Goal: Task Accomplishment & Management: Manage account settings

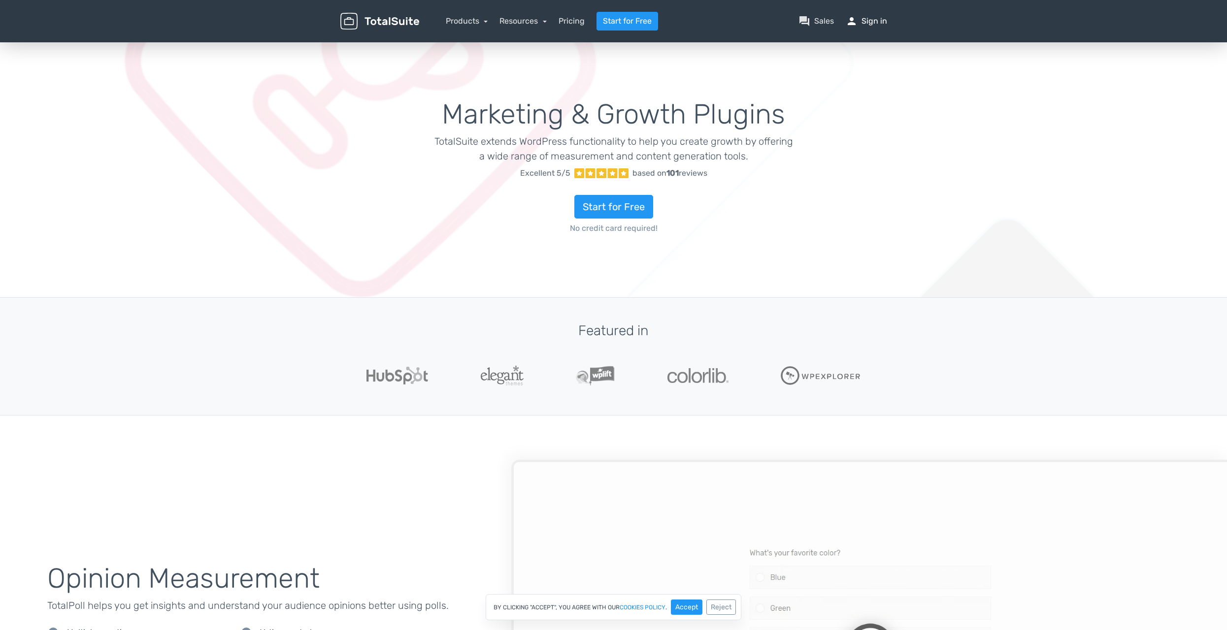
click at [861, 16] on link "person Sign in" at bounding box center [866, 21] width 41 height 12
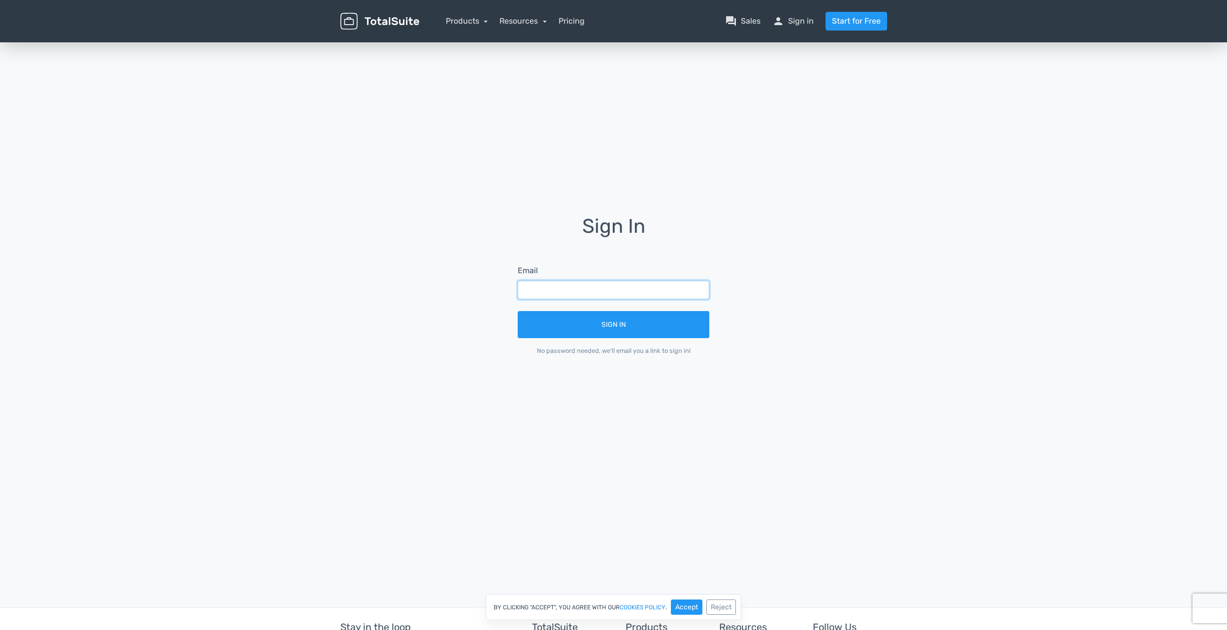
click at [640, 289] on input "text" at bounding box center [614, 290] width 192 height 19
click at [648, 289] on input "text" at bounding box center [614, 290] width 192 height 19
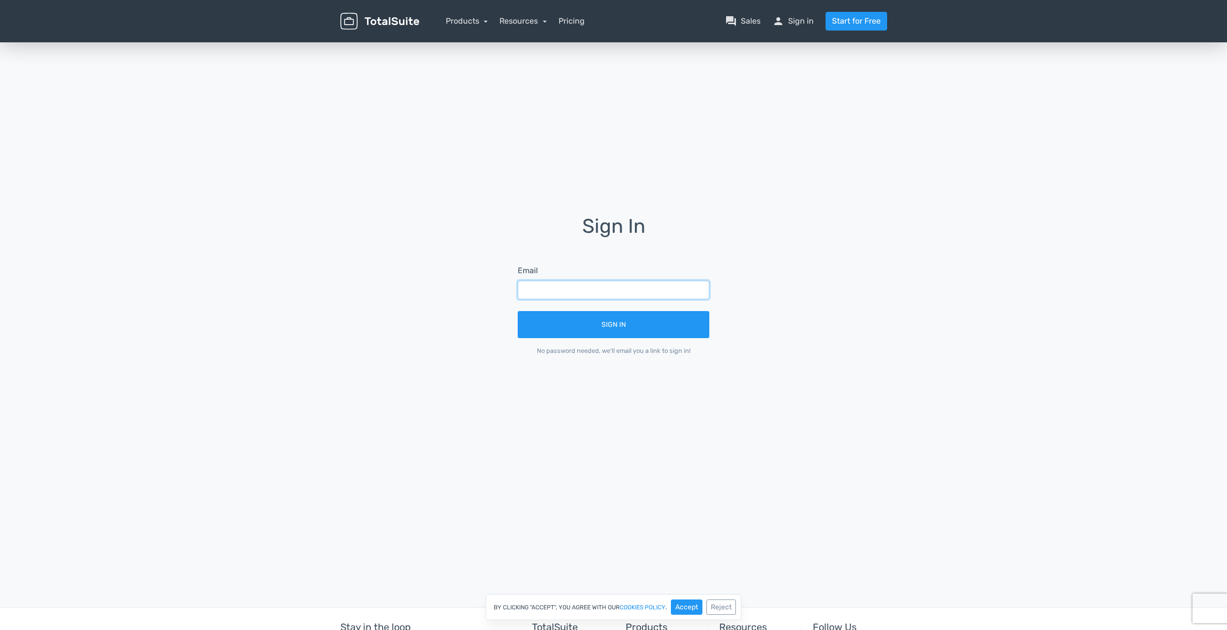
click at [648, 289] on input "text" at bounding box center [614, 290] width 192 height 19
click at [648, 289] on input "wa" at bounding box center [614, 290] width 192 height 19
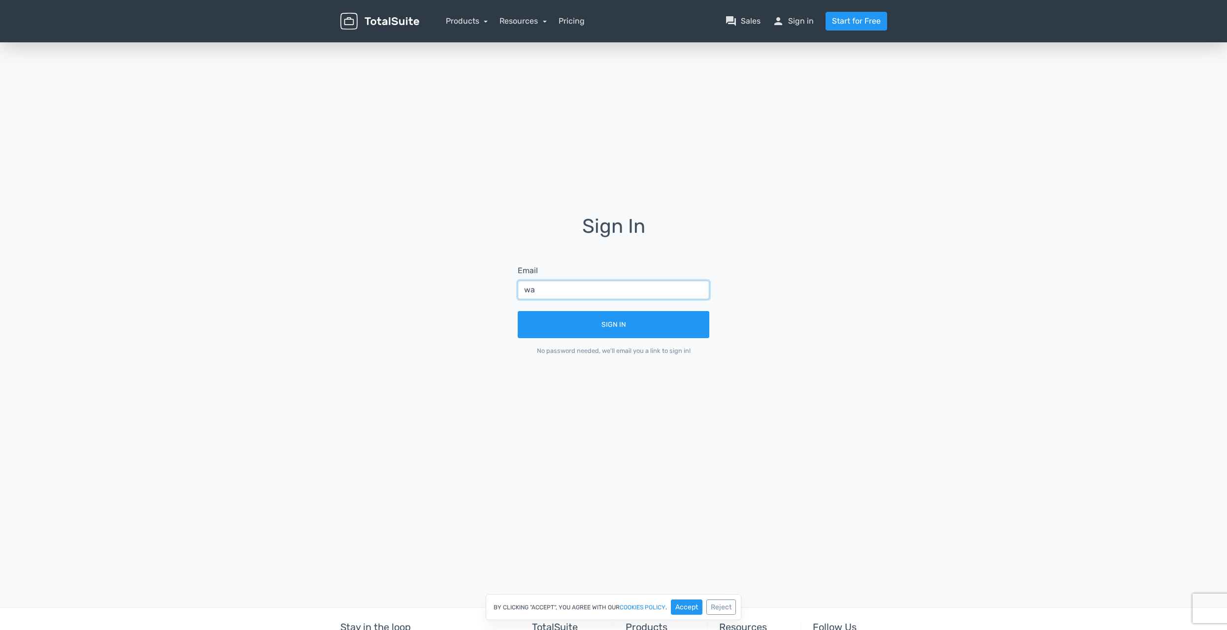
click at [648, 289] on input "wa" at bounding box center [614, 290] width 192 height 19
type input "war10k@hotmail.it"
click at [518, 311] on button "Sign In" at bounding box center [614, 324] width 192 height 27
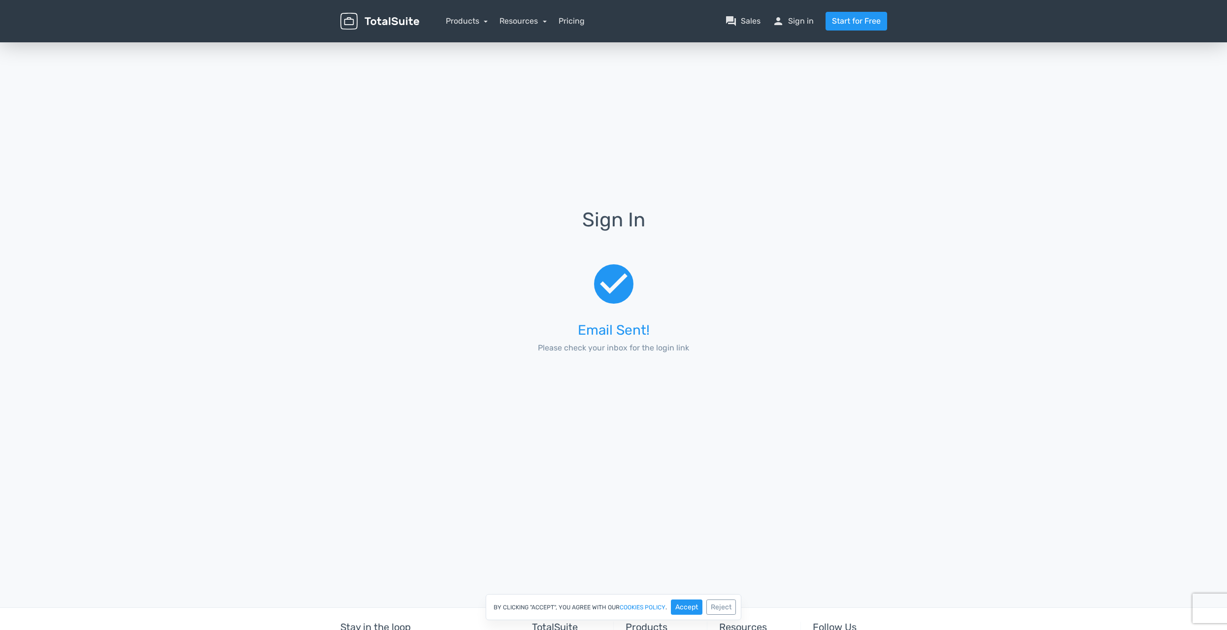
click at [686, 392] on div "Sign In check_circle Email Sent! Please check your inbox for the login link" at bounding box center [613, 292] width 561 height 504
click at [620, 404] on div "Sign In check_circle Email Sent! Please check your inbox for the login link" at bounding box center [613, 292] width 561 height 504
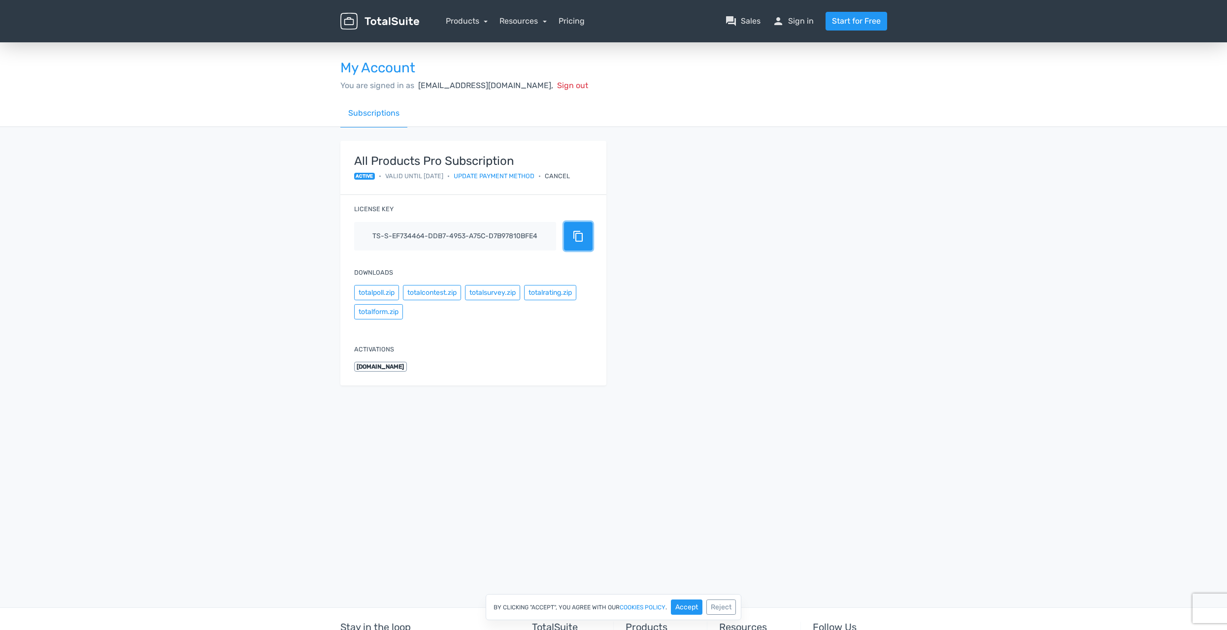
click at [581, 236] on span "content_copy" at bounding box center [578, 236] width 12 height 12
click at [987, 208] on div "My Account You are signed in as [EMAIL_ADDRESS][DOMAIN_NAME], Sign out Subscrip…" at bounding box center [613, 225] width 1227 height 371
